Goal: Transaction & Acquisition: Book appointment/travel/reservation

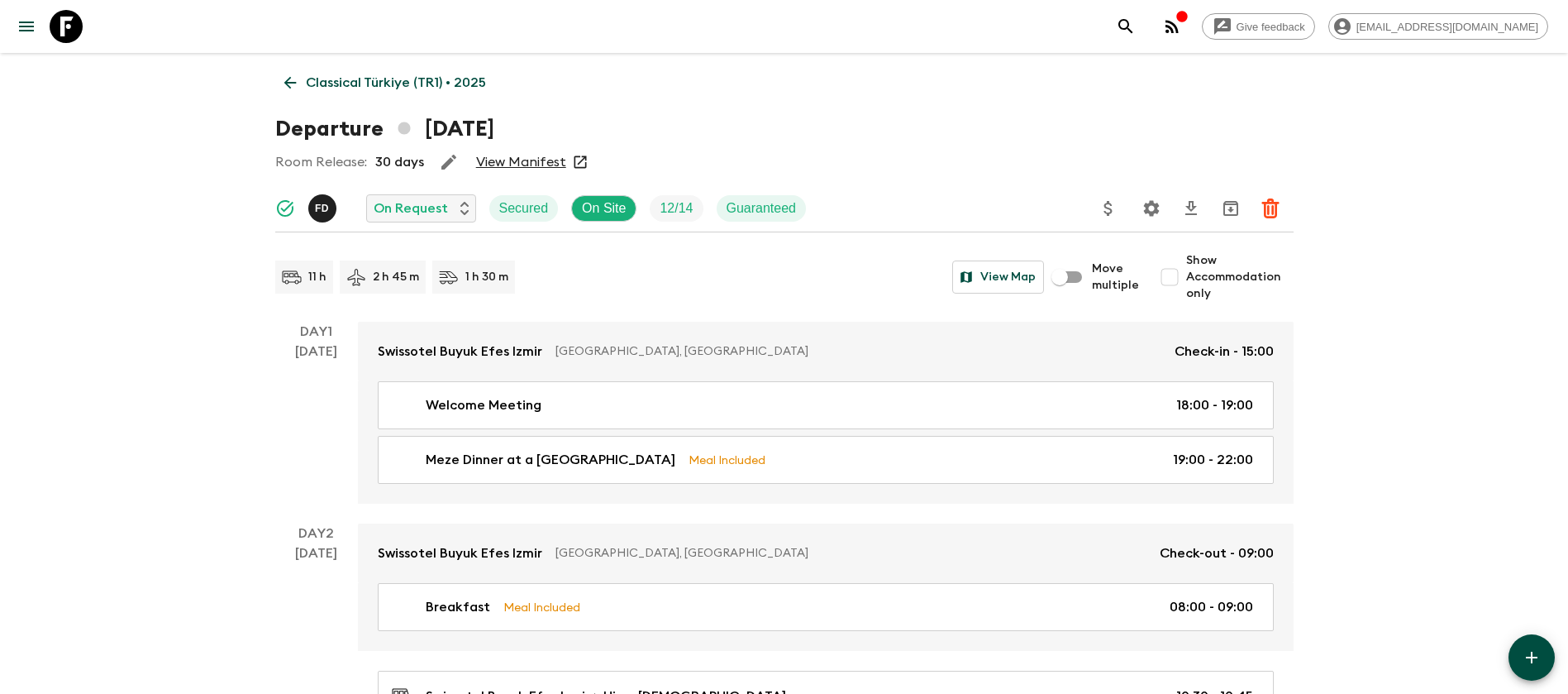
click at [61, 22] on icon at bounding box center [65, 26] width 33 height 33
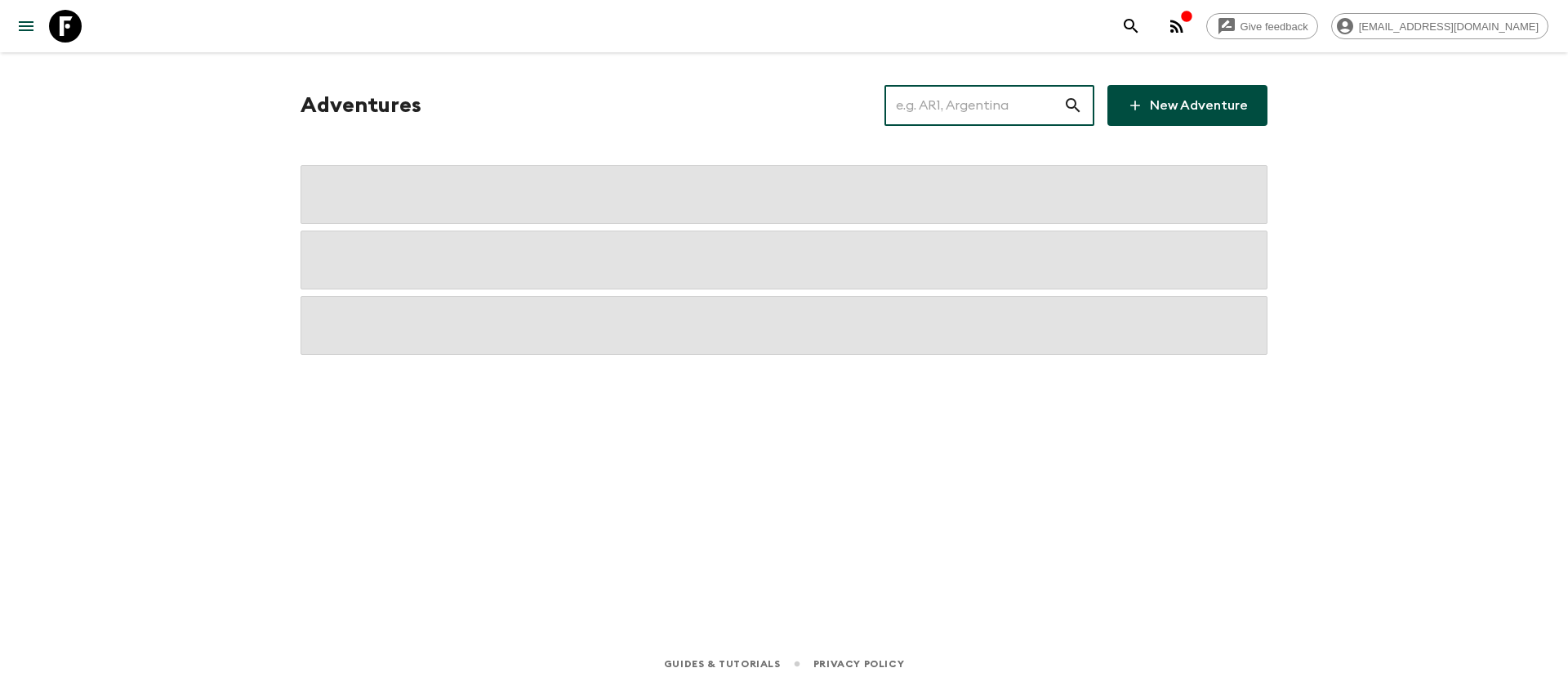
click at [940, 97] on input "text" at bounding box center [974, 106] width 179 height 46
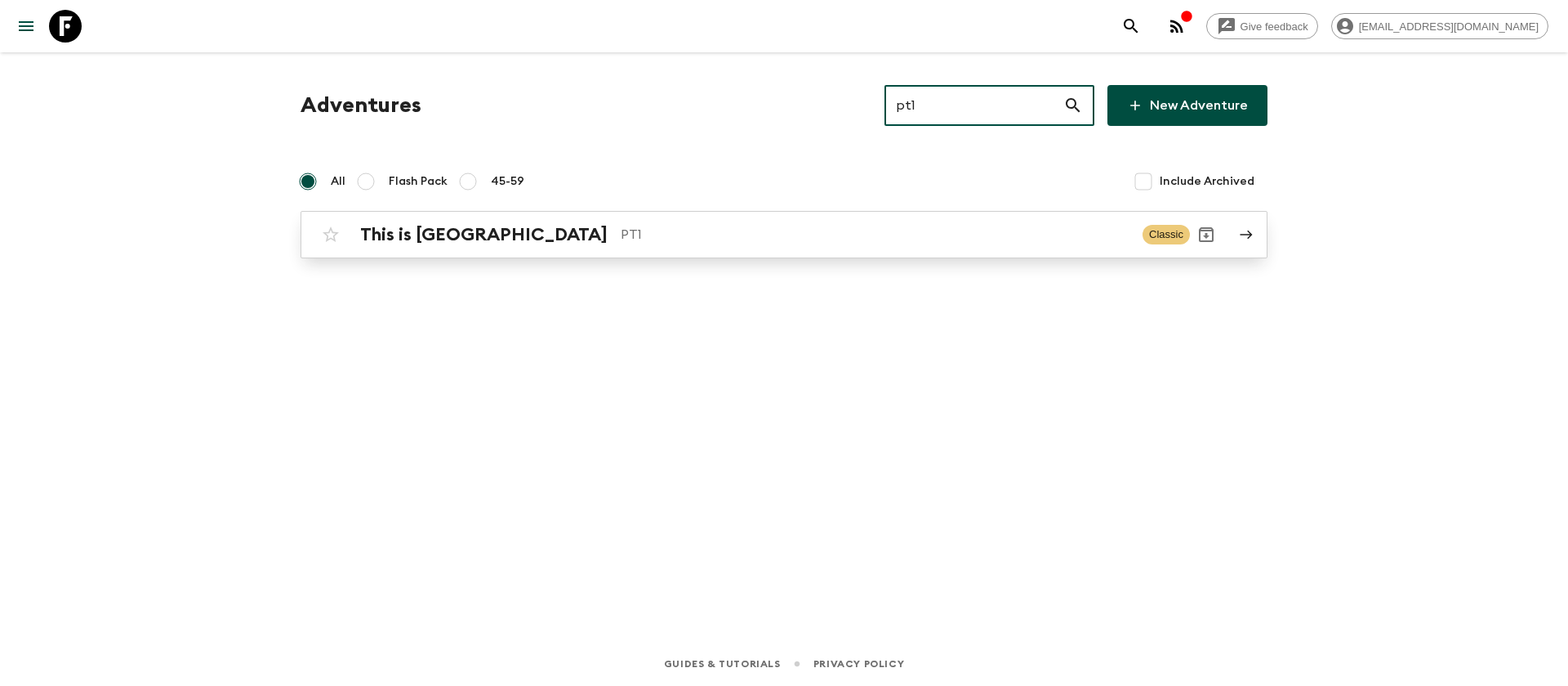
type input "pt1"
click at [526, 218] on div "This is Portugal PT1 Classic" at bounding box center [752, 234] width 875 height 32
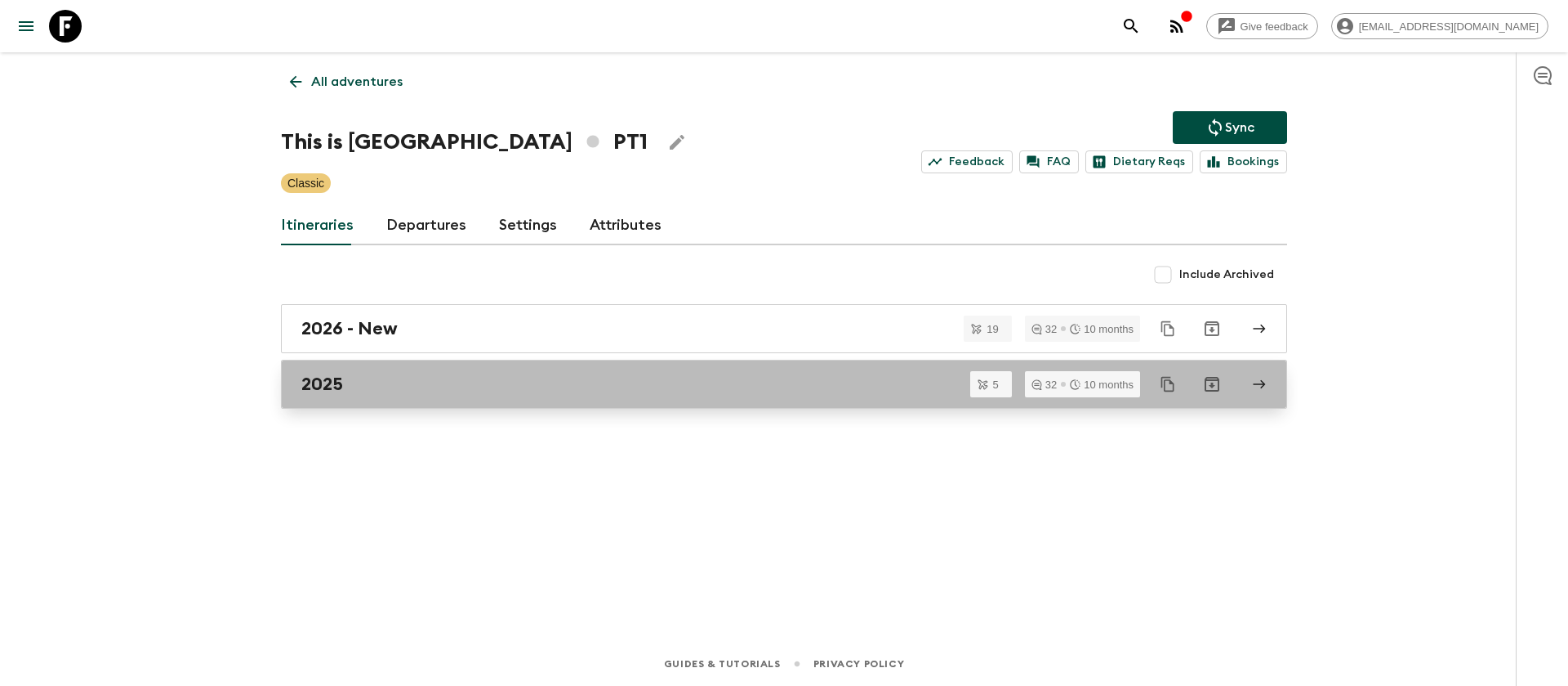
click at [311, 394] on h2 "2025" at bounding box center [321, 384] width 41 height 21
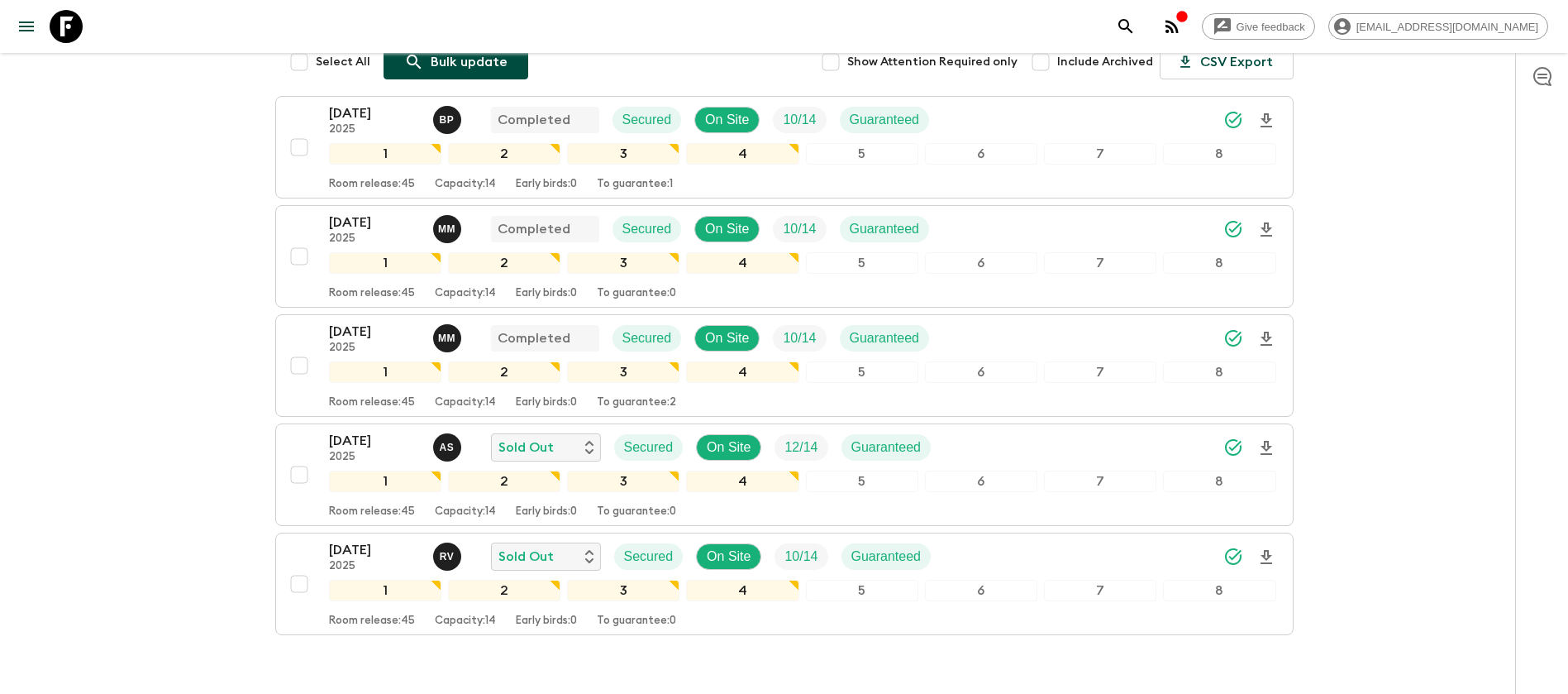
scroll to position [248, 0]
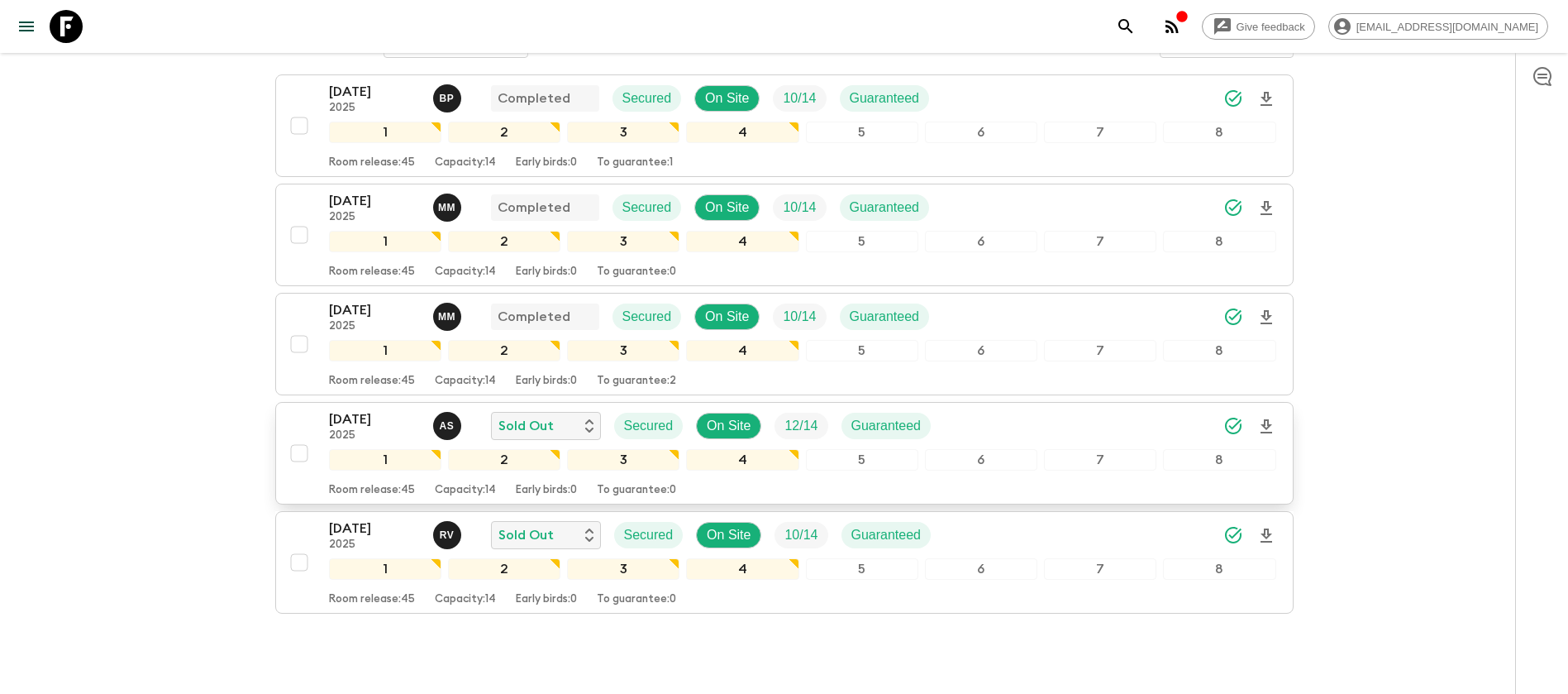
click at [403, 421] on p "[DATE]" at bounding box center [375, 418] width 91 height 20
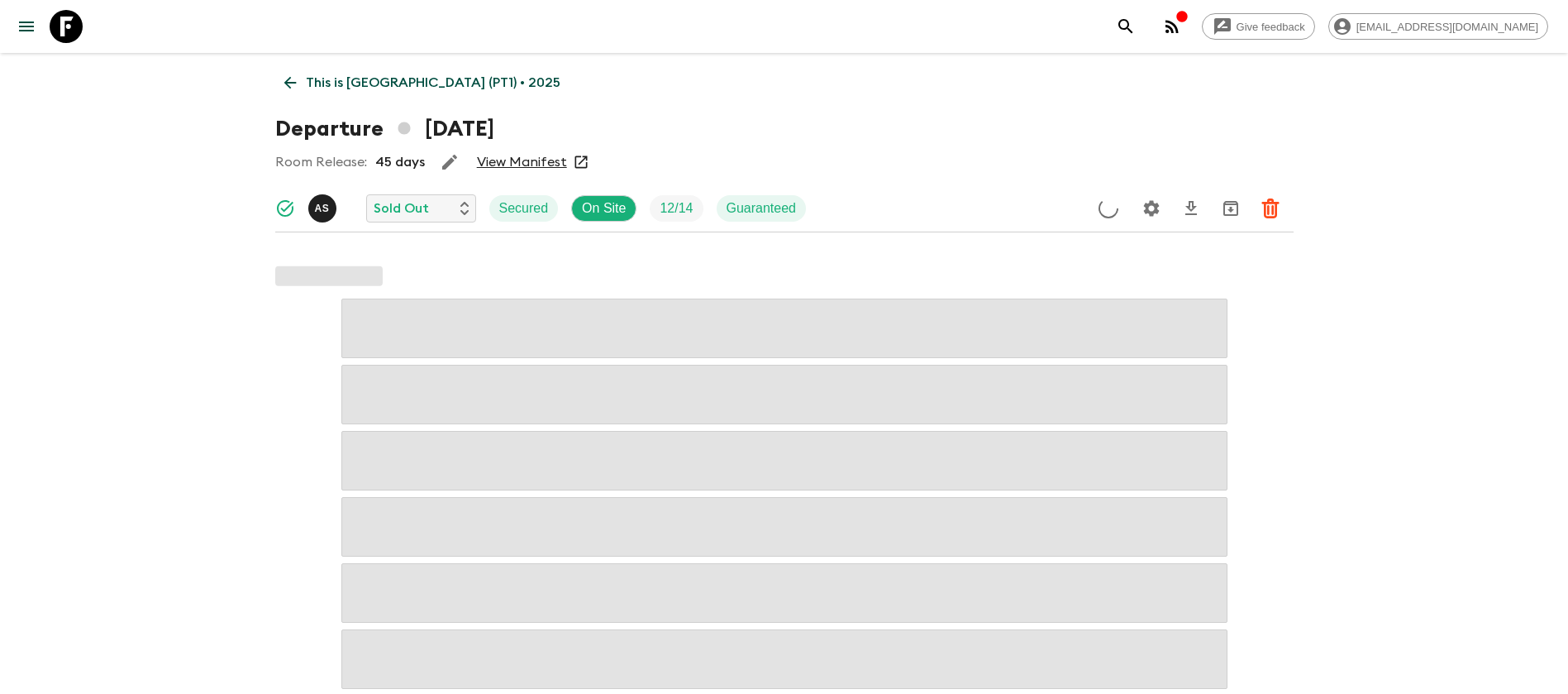
click at [526, 165] on link "View Manifest" at bounding box center [522, 162] width 90 height 17
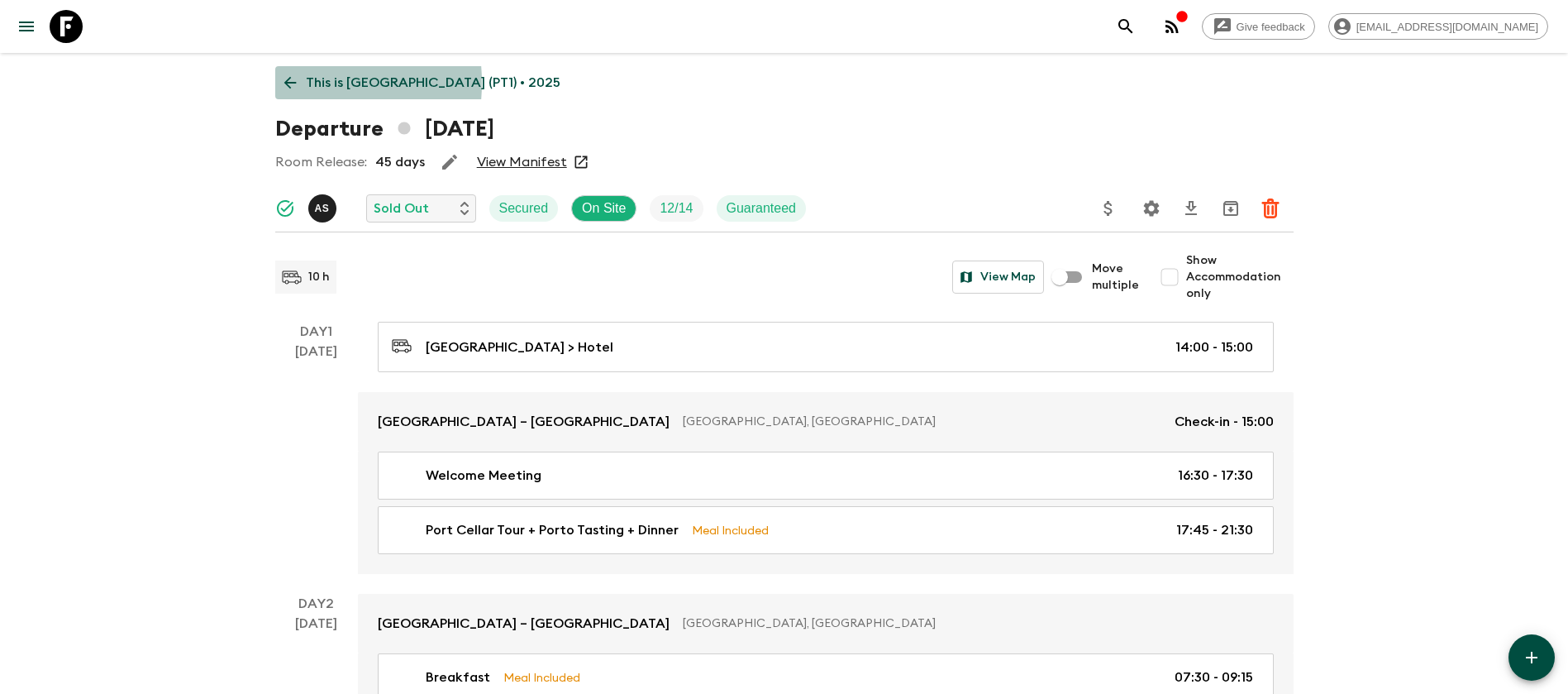
click at [282, 83] on icon at bounding box center [291, 83] width 19 height 19
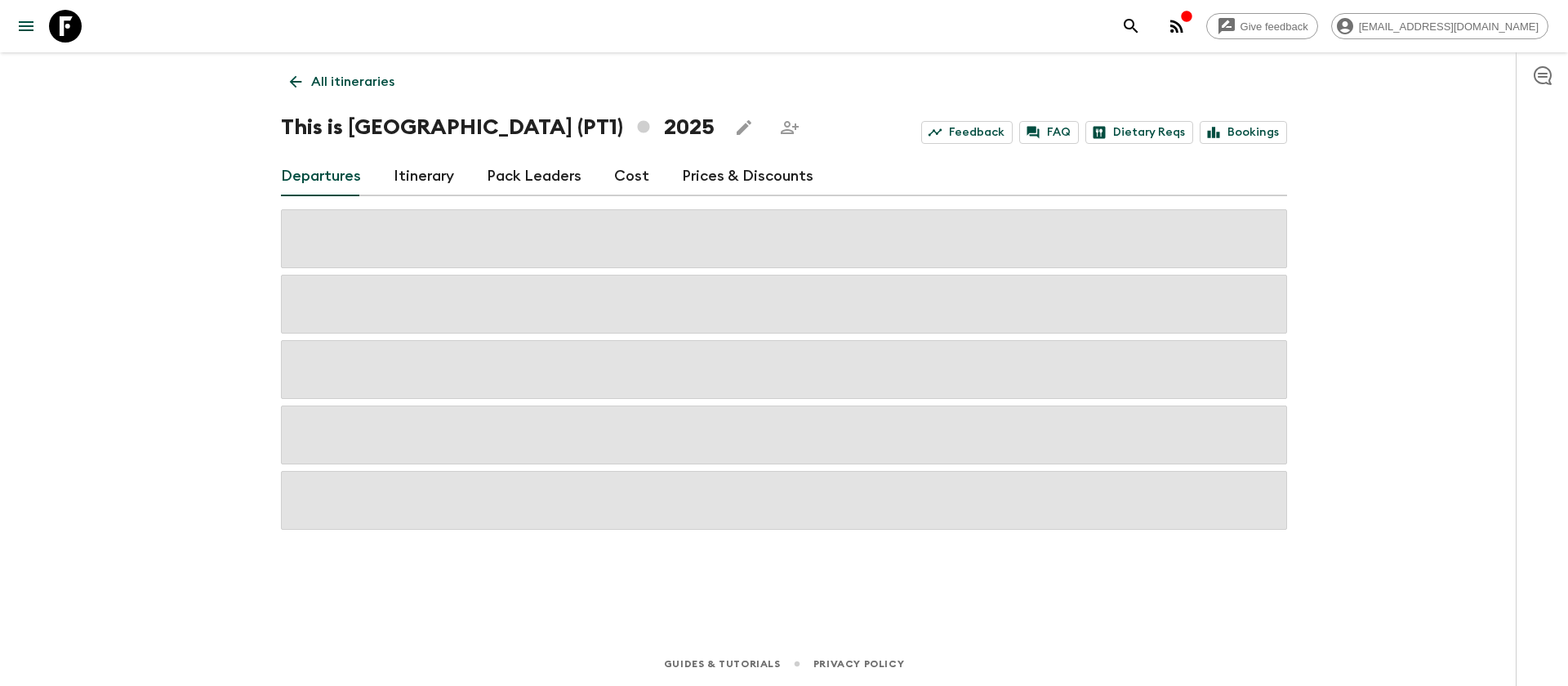
click at [617, 170] on link "Cost" at bounding box center [631, 176] width 35 height 40
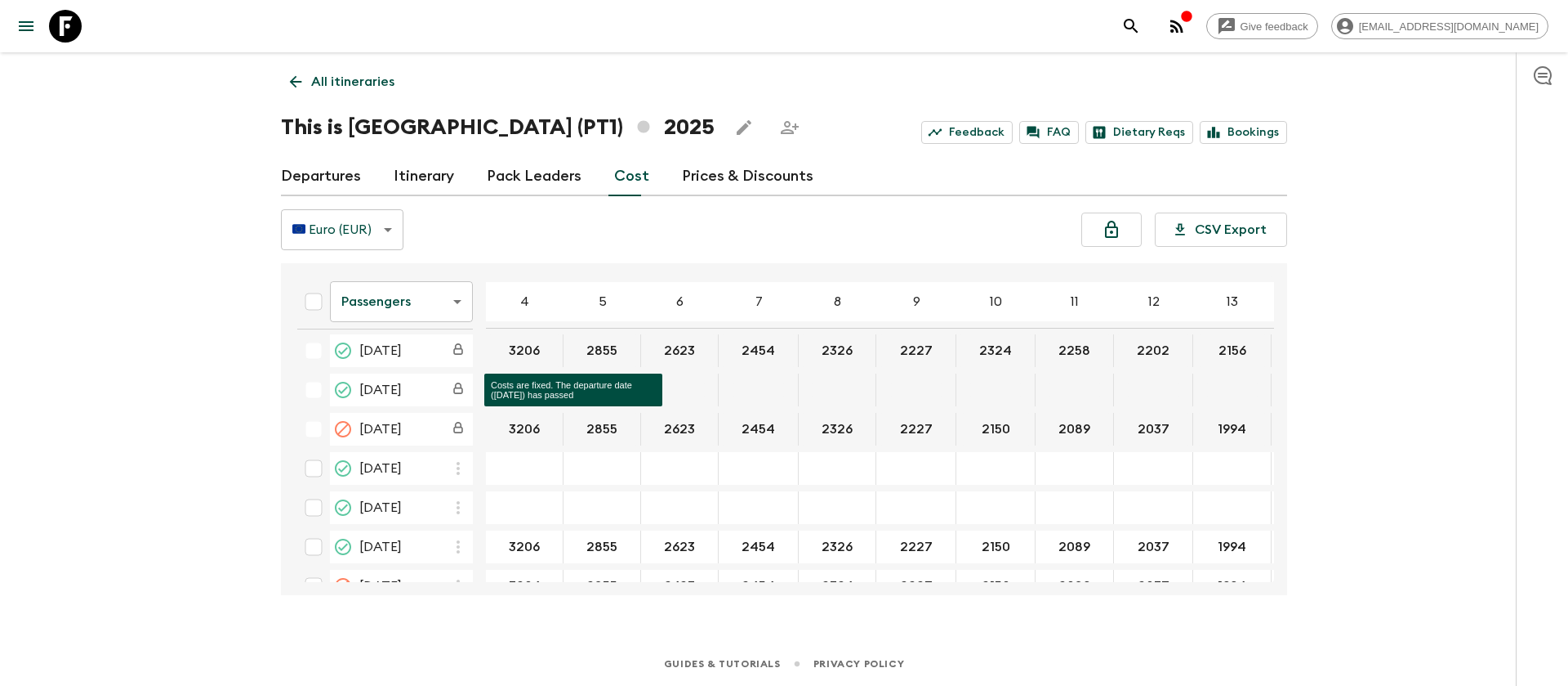
scroll to position [1716, 0]
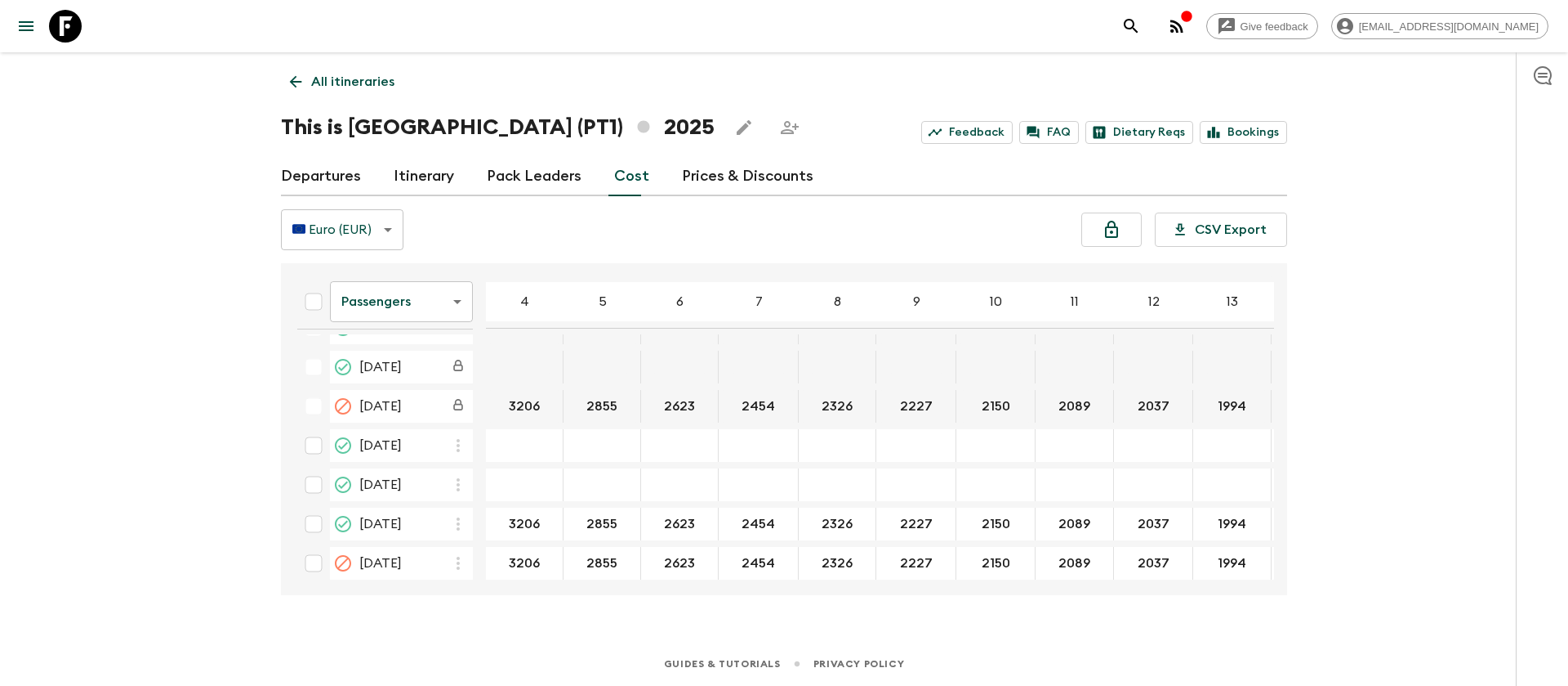
click at [414, 308] on body "Give feedback [EMAIL_ADDRESS][DOMAIN_NAME] All itineraries This is [GEOGRAPHIC_…" at bounding box center [784, 343] width 1568 height 686
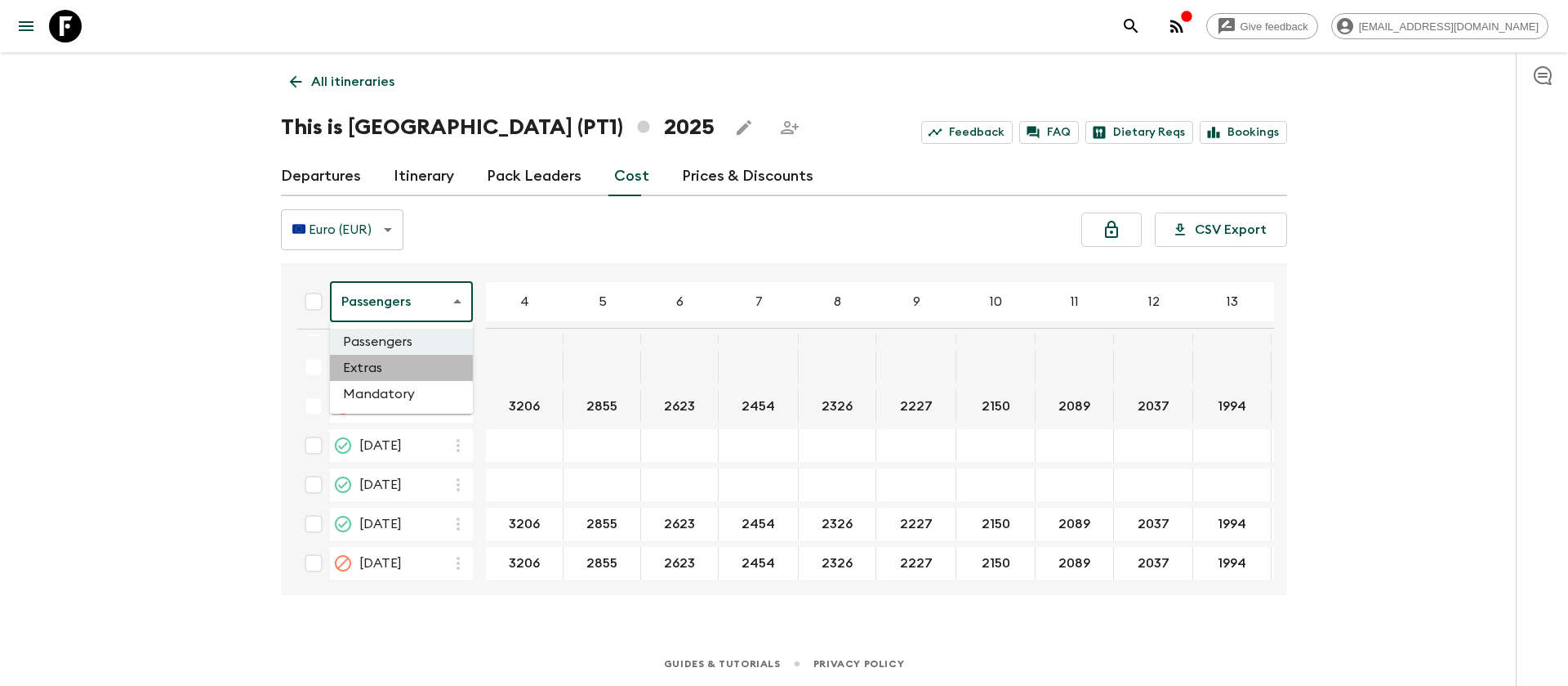
click at [413, 359] on li "Extras" at bounding box center [401, 367] width 143 height 26
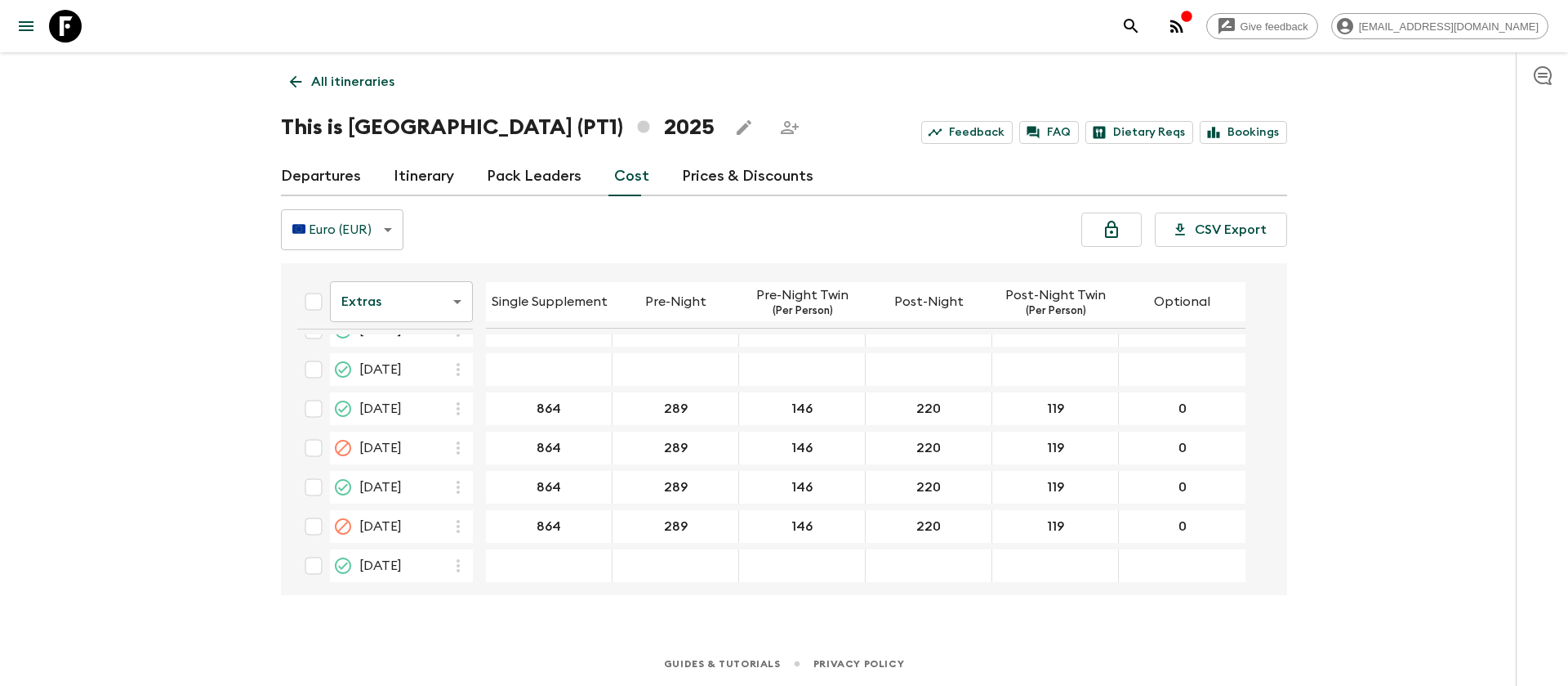
scroll to position [1838, 0]
